Goal: Transaction & Acquisition: Purchase product/service

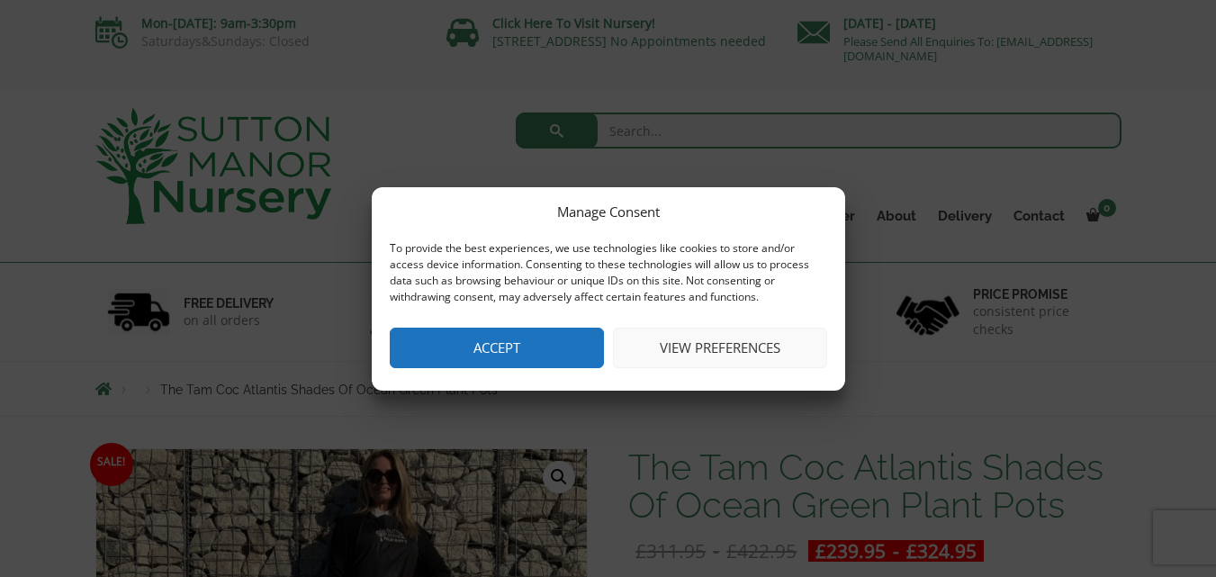
click at [494, 350] on button "Accept" at bounding box center [497, 348] width 214 height 41
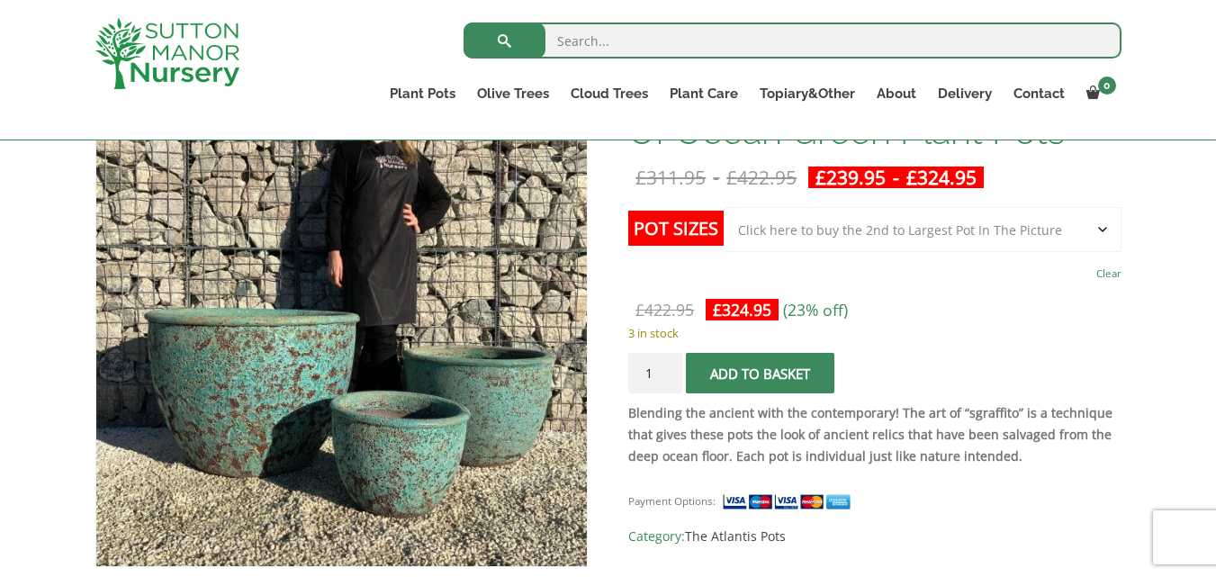
scroll to position [252, 0]
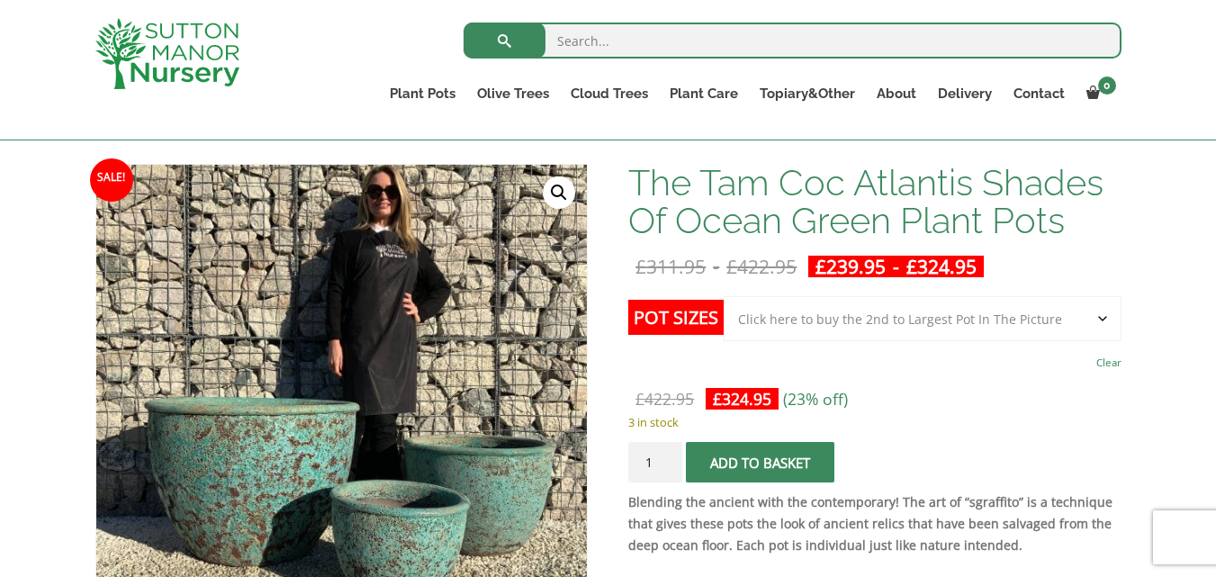
click at [1102, 312] on select "Choose an option Click here to buy the 3rd to Largest Pot In The Picture Click …" at bounding box center [922, 318] width 397 height 45
click at [724, 296] on select "Choose an option Click here to buy the 3rd to Largest Pot In The Picture Click …" at bounding box center [922, 318] width 397 height 45
select select "Click here to buy the 2nd to Largest Pot In The Picture"
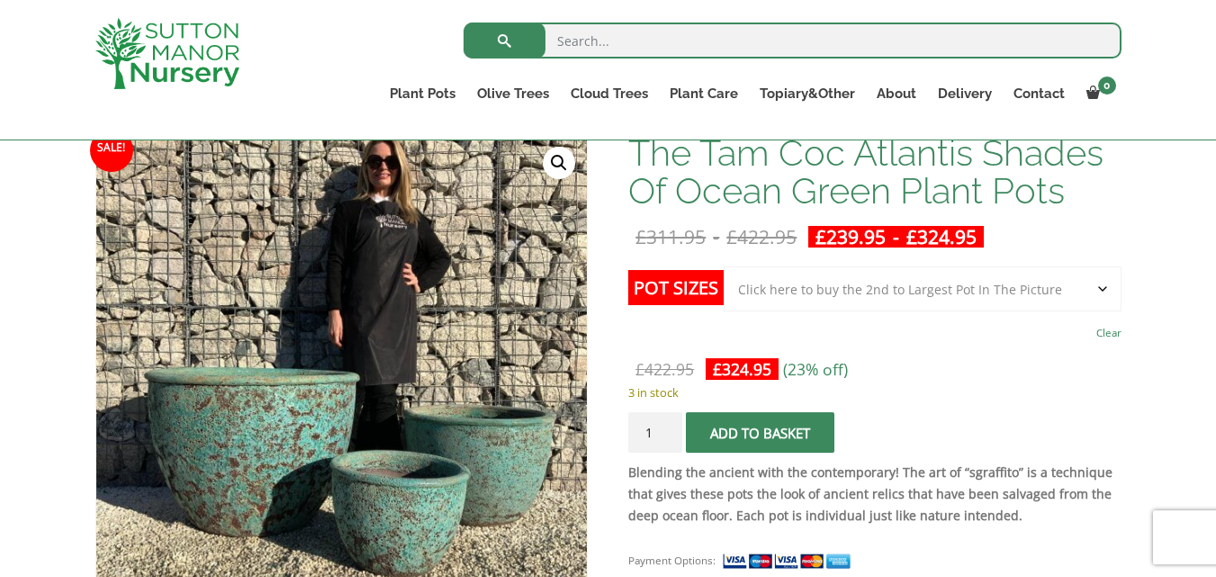
scroll to position [287, 0]
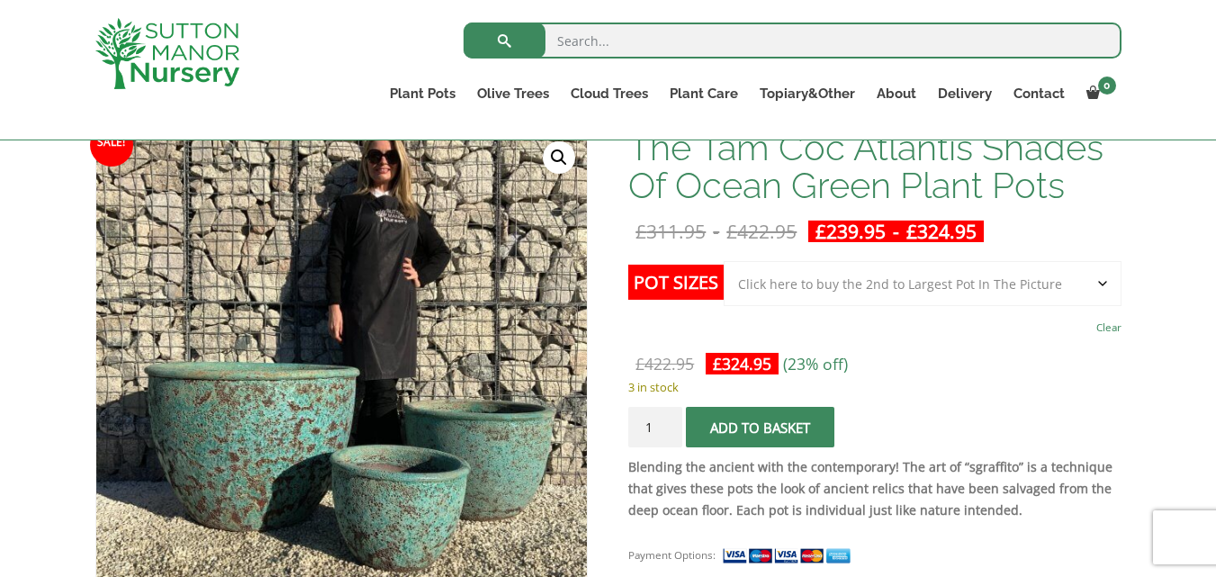
click at [1032, 284] on select "Choose an option Click here to buy the 3rd to Largest Pot In The Picture Click …" at bounding box center [922, 283] width 397 height 45
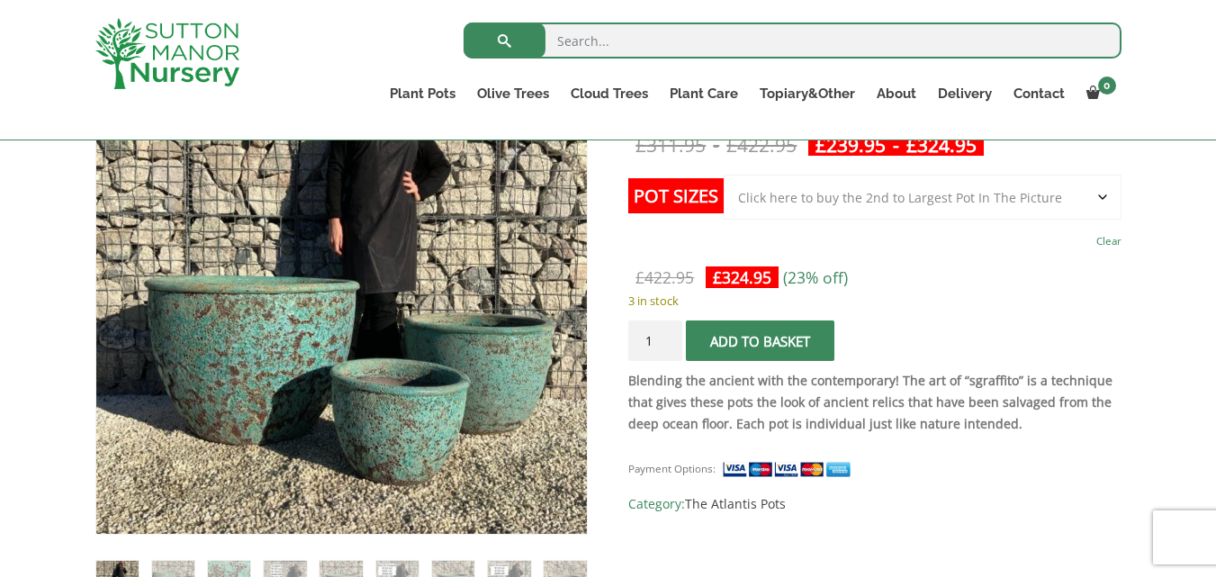
scroll to position [384, 0]
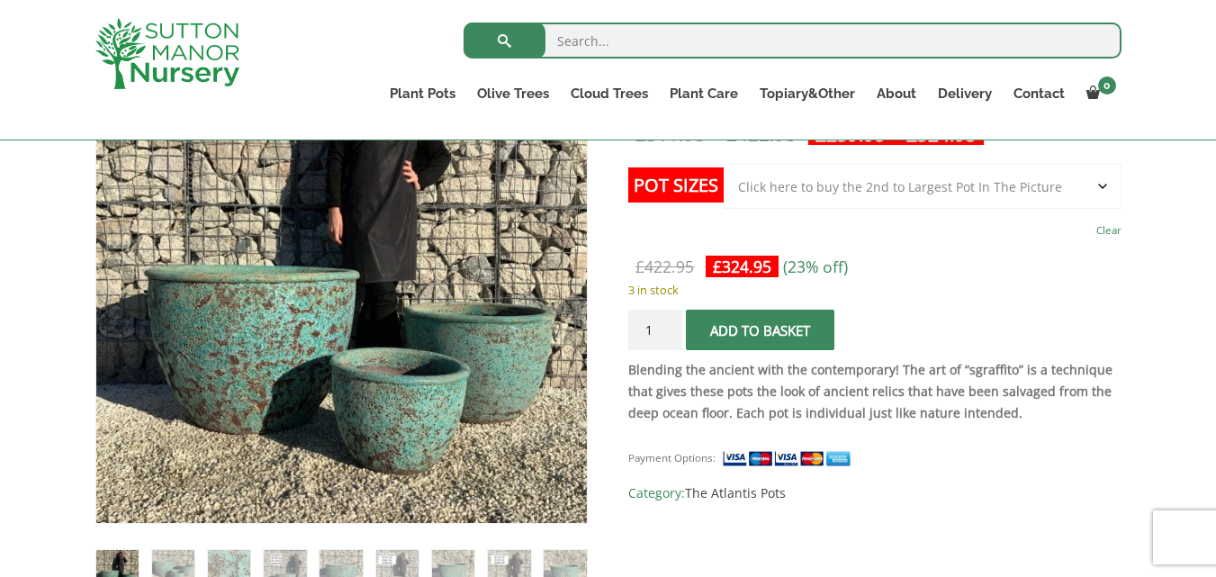
click at [781, 330] on button "Add to basket" at bounding box center [760, 330] width 149 height 41
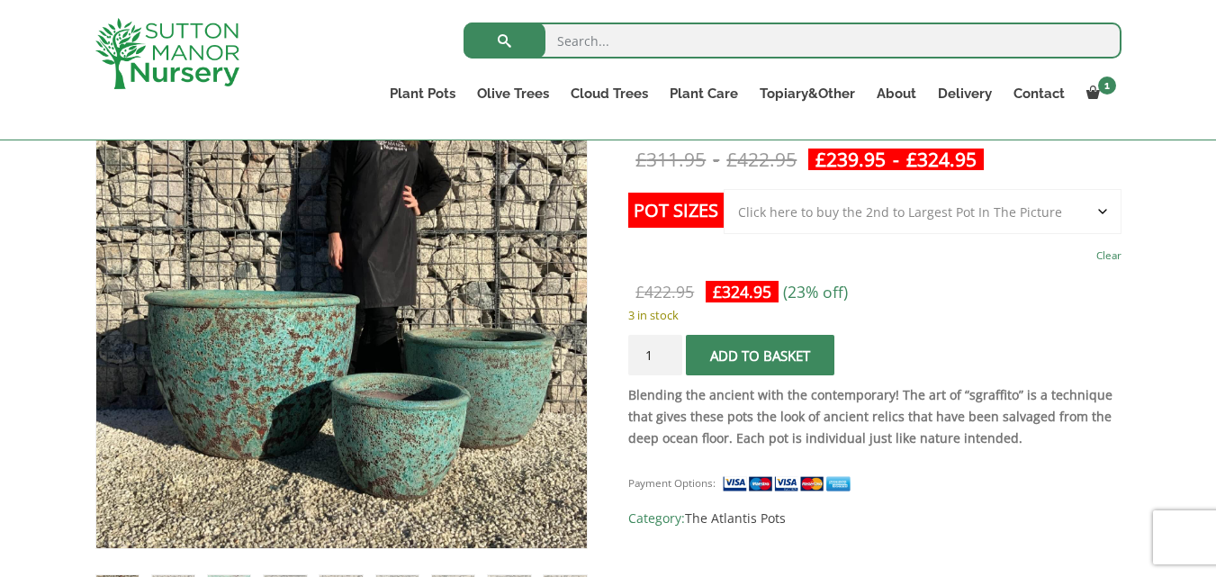
scroll to position [456, 0]
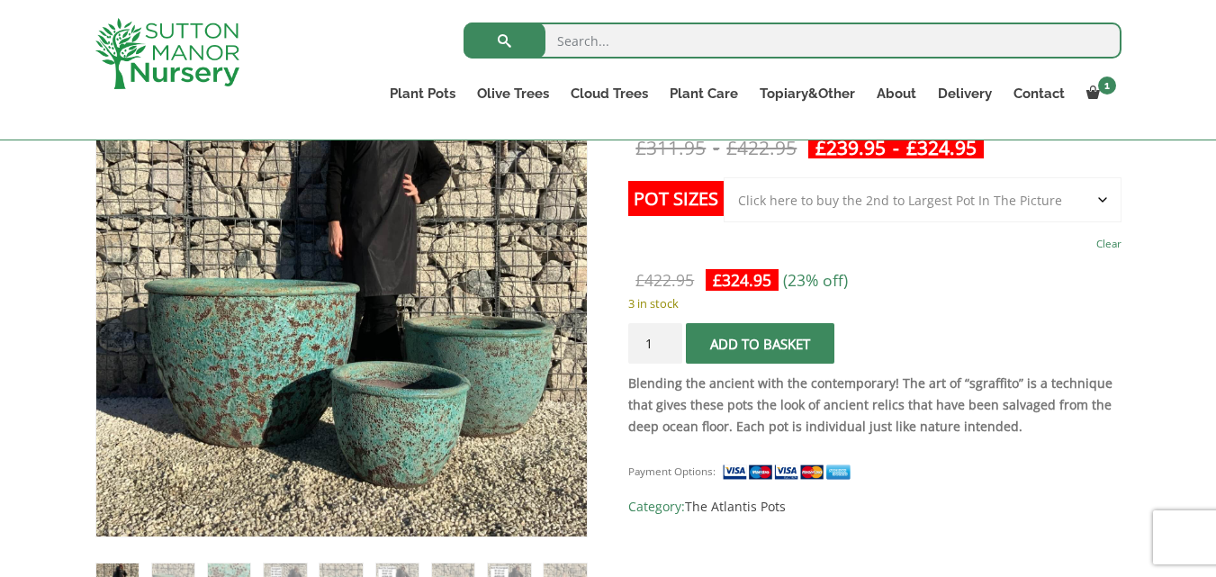
click at [673, 203] on label "Pot Sizes" at bounding box center [675, 198] width 95 height 35
click at [724, 203] on select "Choose an option Click here to buy the 3rd to Largest Pot In The Picture Click …" at bounding box center [922, 199] width 397 height 45
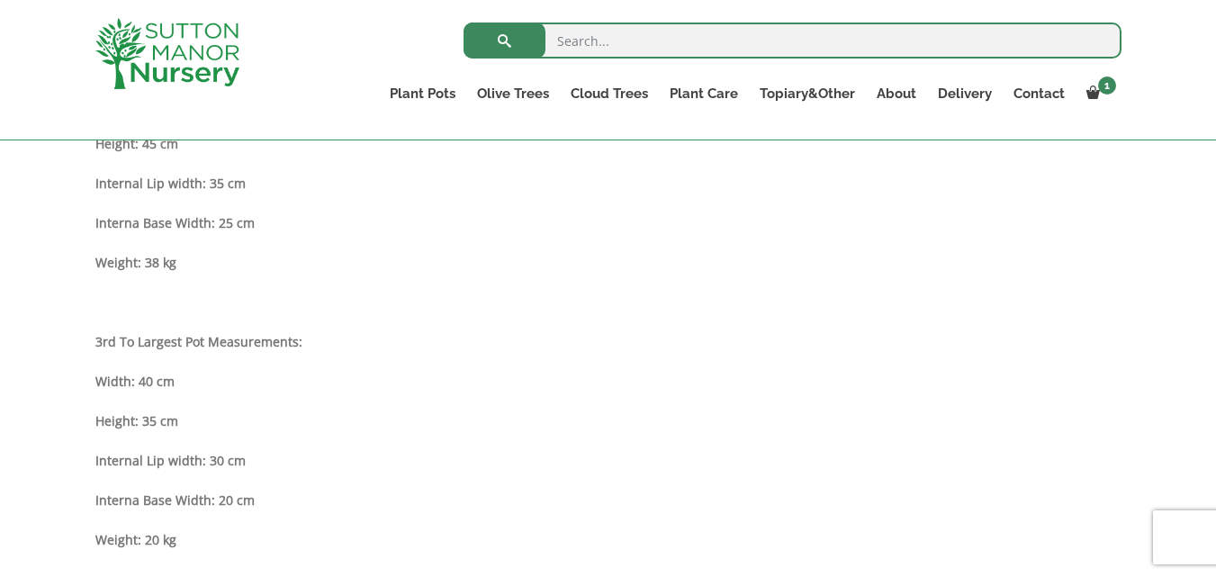
scroll to position [220, 0]
